Goal: Task Accomplishment & Management: Manage account settings

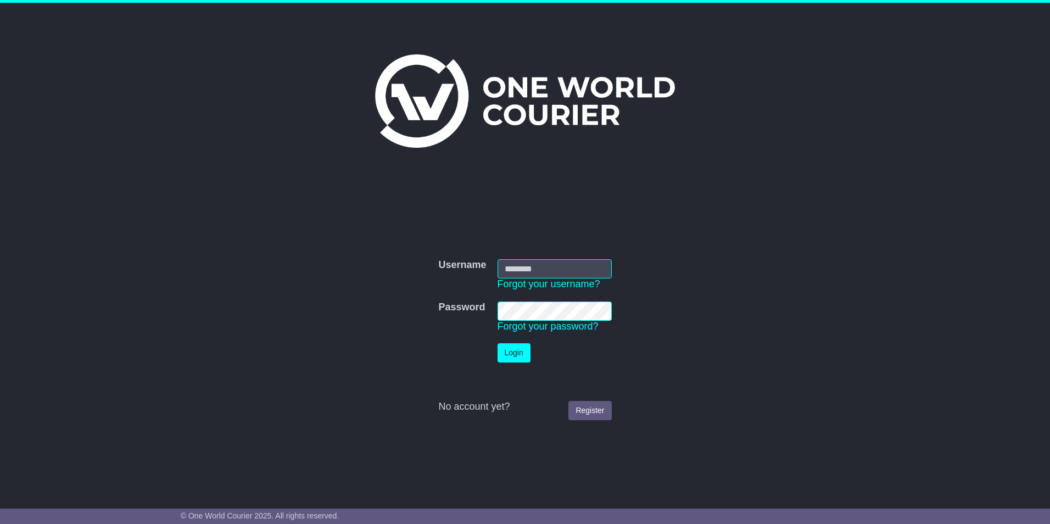
type input "**********"
click at [513, 353] on button "Login" at bounding box center [514, 352] width 33 height 19
